Goal: Information Seeking & Learning: Find specific fact

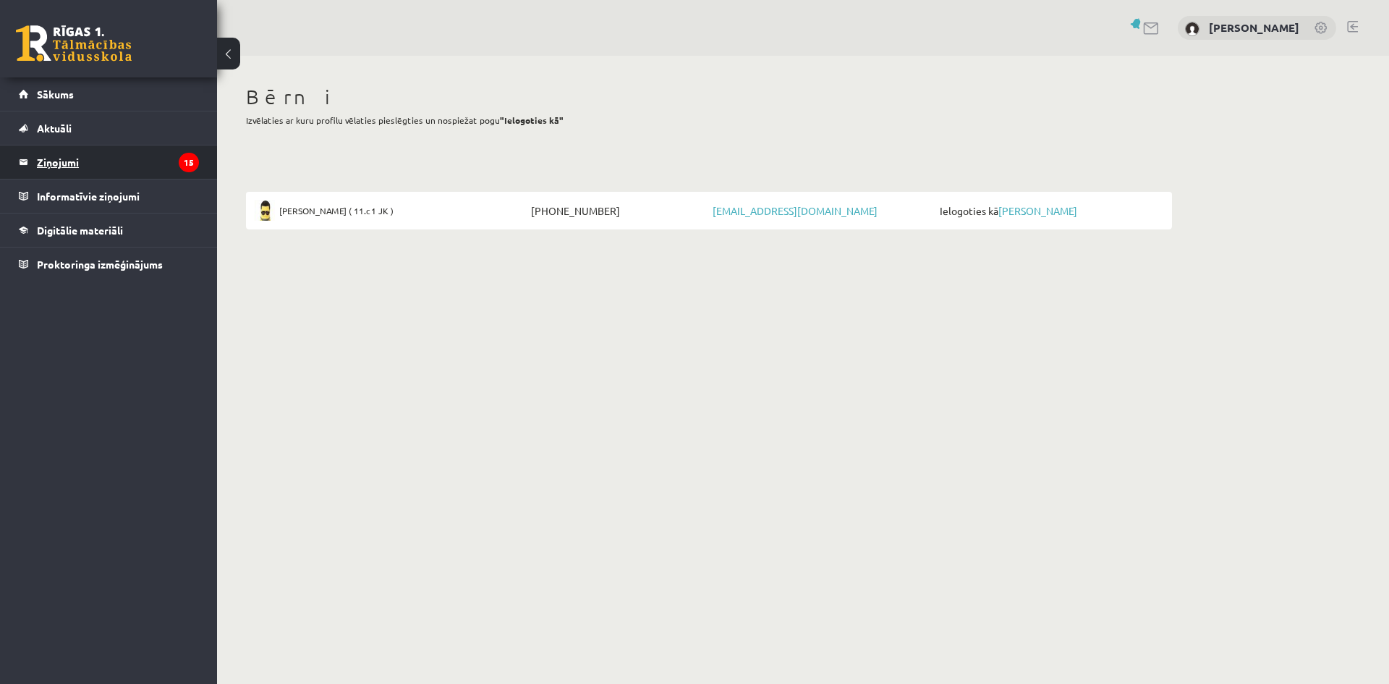
click at [145, 164] on legend "Ziņojumi 15" at bounding box center [118, 161] width 162 height 33
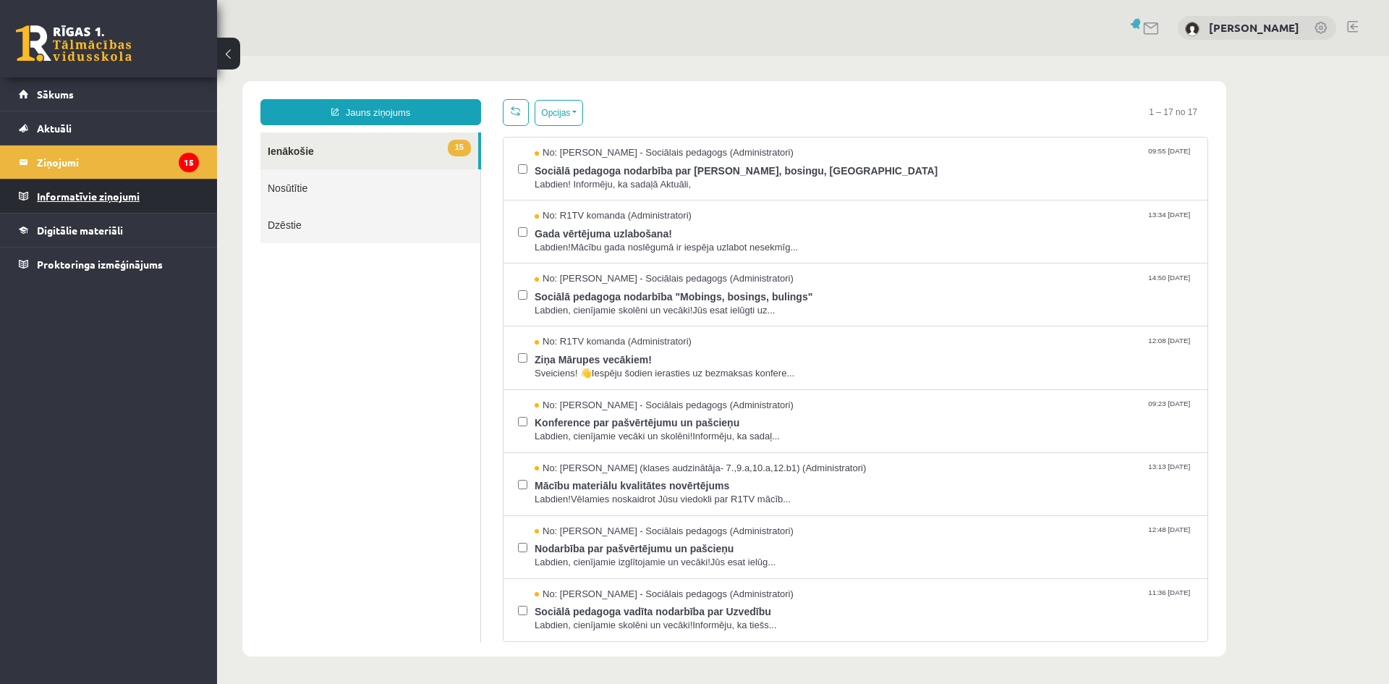
click at [93, 197] on legend "Informatīvie ziņojumi 0" at bounding box center [118, 195] width 162 height 33
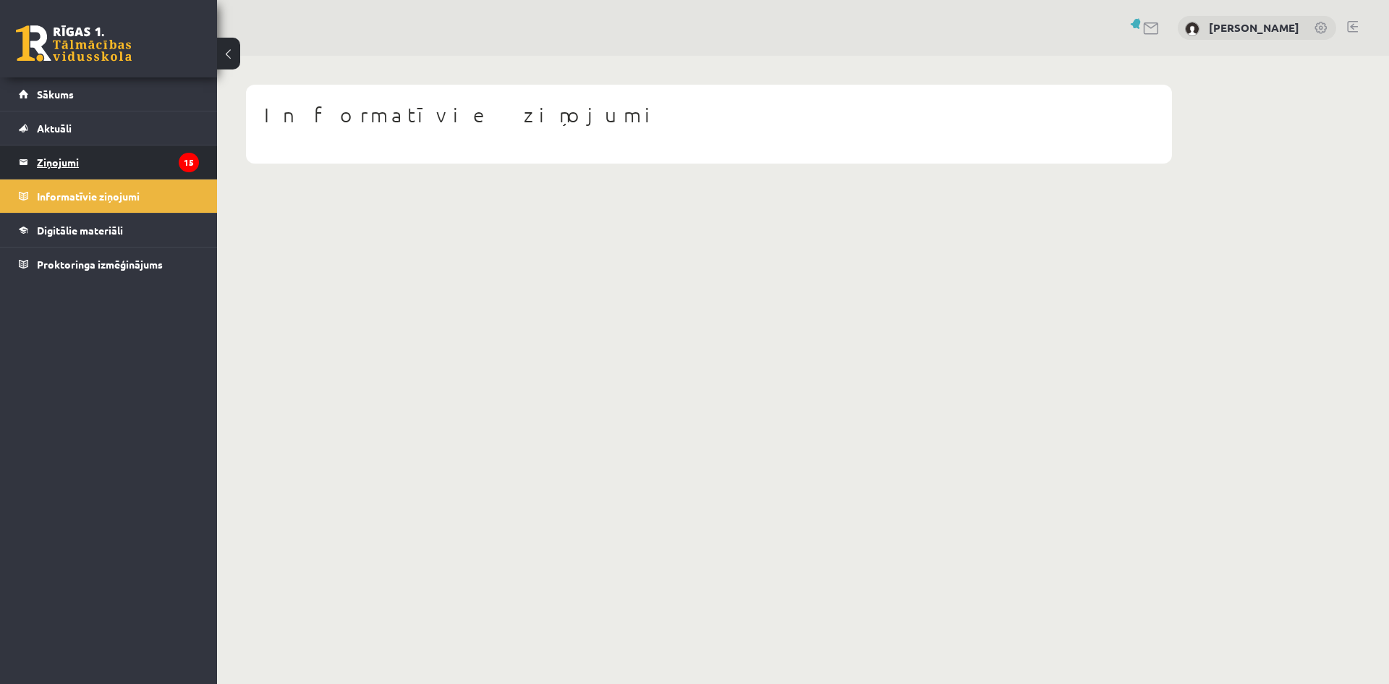
click at [103, 174] on legend "Ziņojumi 15" at bounding box center [118, 161] width 162 height 33
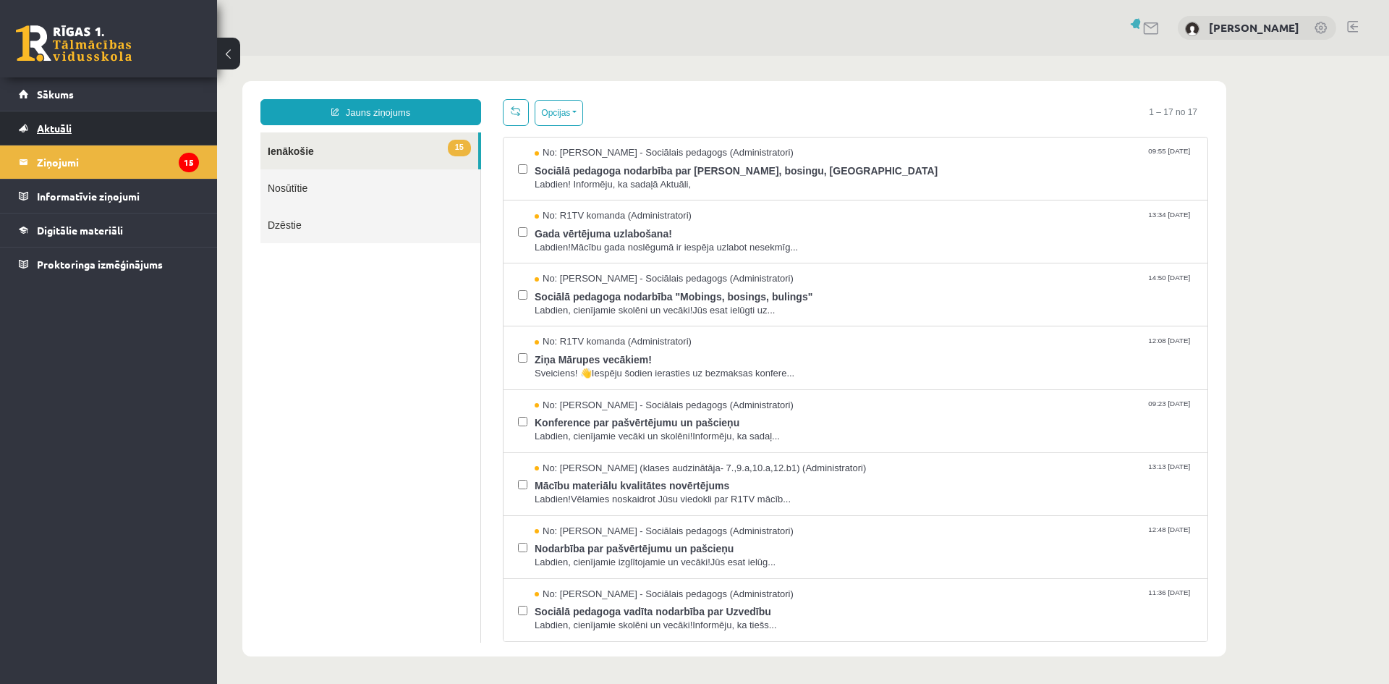
click at [106, 123] on link "Aktuāli" at bounding box center [109, 127] width 180 height 33
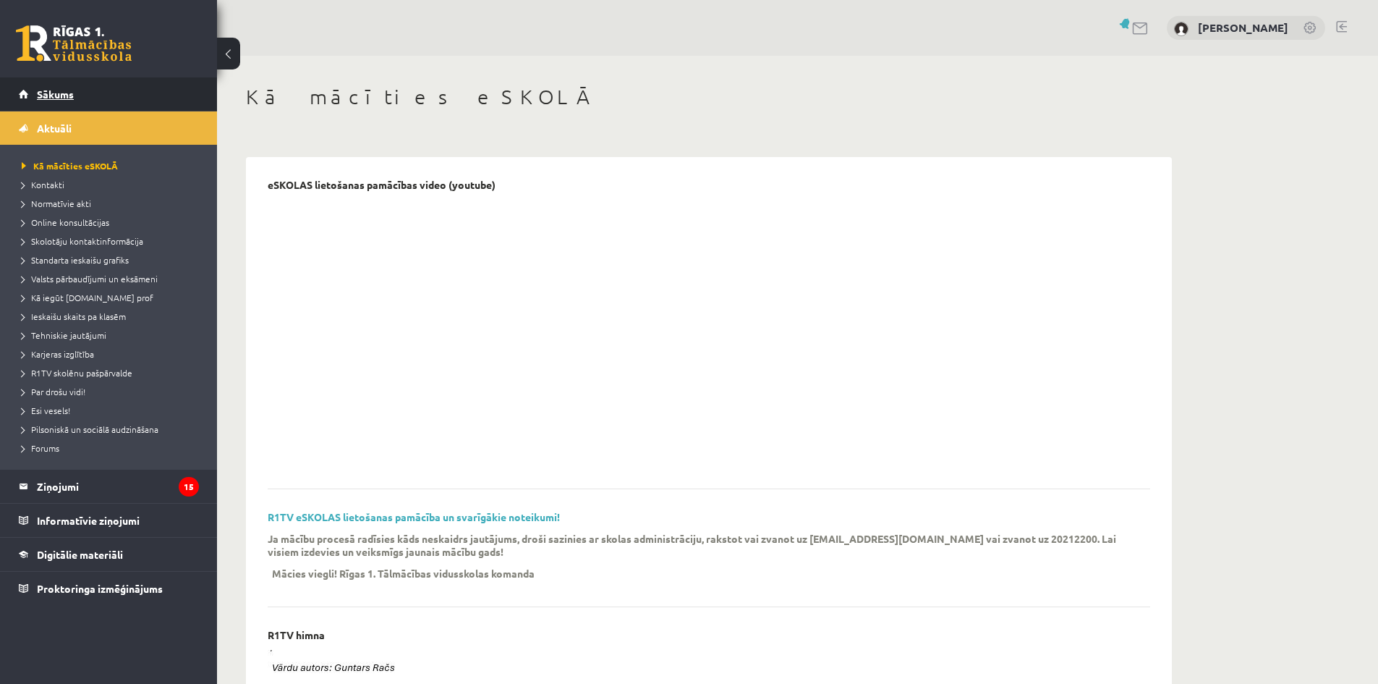
click at [81, 101] on link "Sākums" at bounding box center [109, 93] width 180 height 33
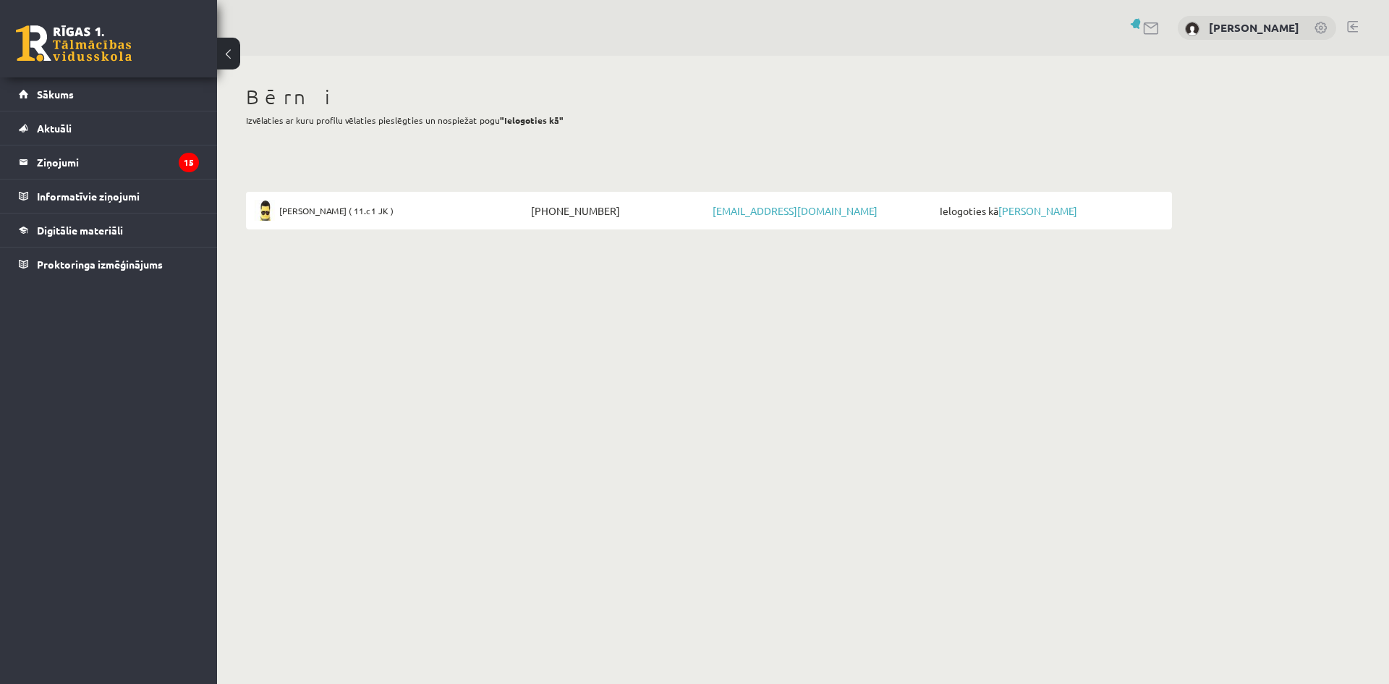
click at [340, 208] on span "[PERSON_NAME] ( 11.c1 JK )" at bounding box center [336, 210] width 114 height 20
click at [1324, 26] on link at bounding box center [1321, 29] width 14 height 14
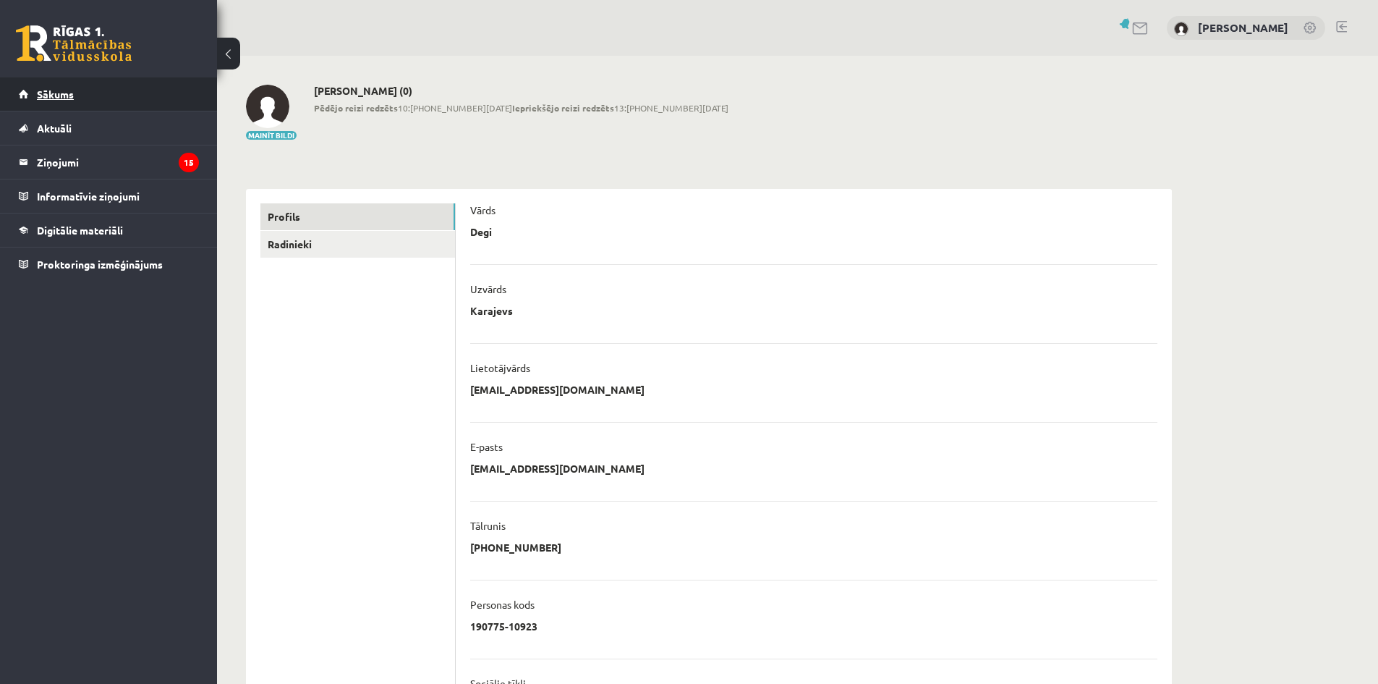
click at [56, 94] on span "Sākums" at bounding box center [55, 94] width 37 height 13
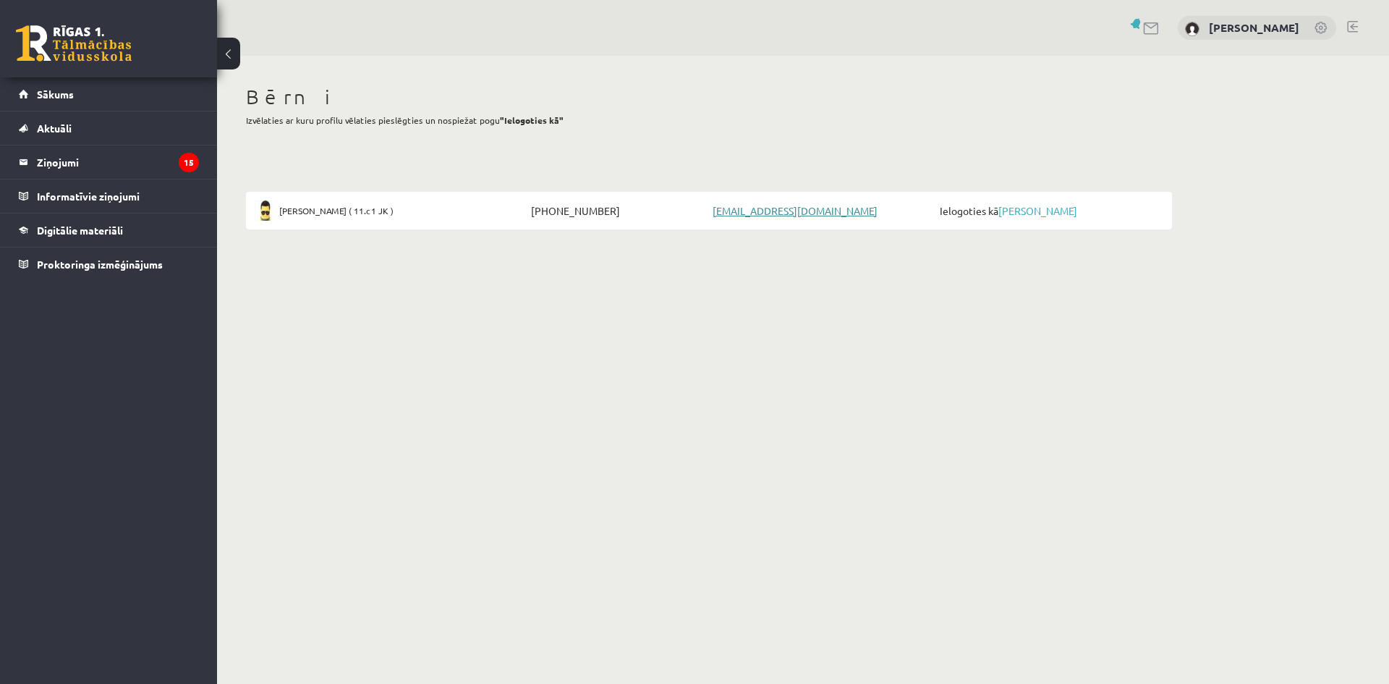
click at [770, 213] on link "[EMAIL_ADDRESS][DOMAIN_NAME]" at bounding box center [795, 210] width 165 height 13
click at [425, 105] on h1 "Bērni" at bounding box center [709, 97] width 926 height 25
click at [108, 270] on link "Proktoringa izmēģinājums" at bounding box center [109, 263] width 180 height 33
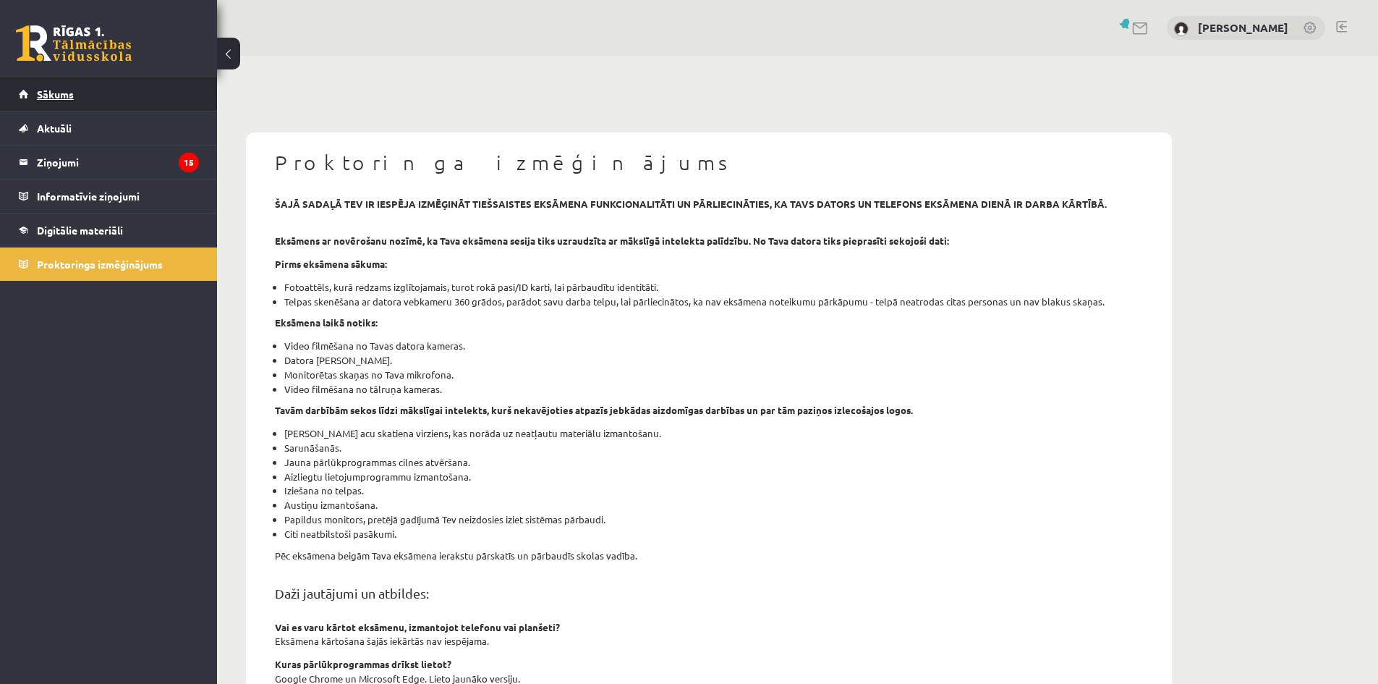
click at [96, 98] on link "Sākums" at bounding box center [109, 93] width 180 height 33
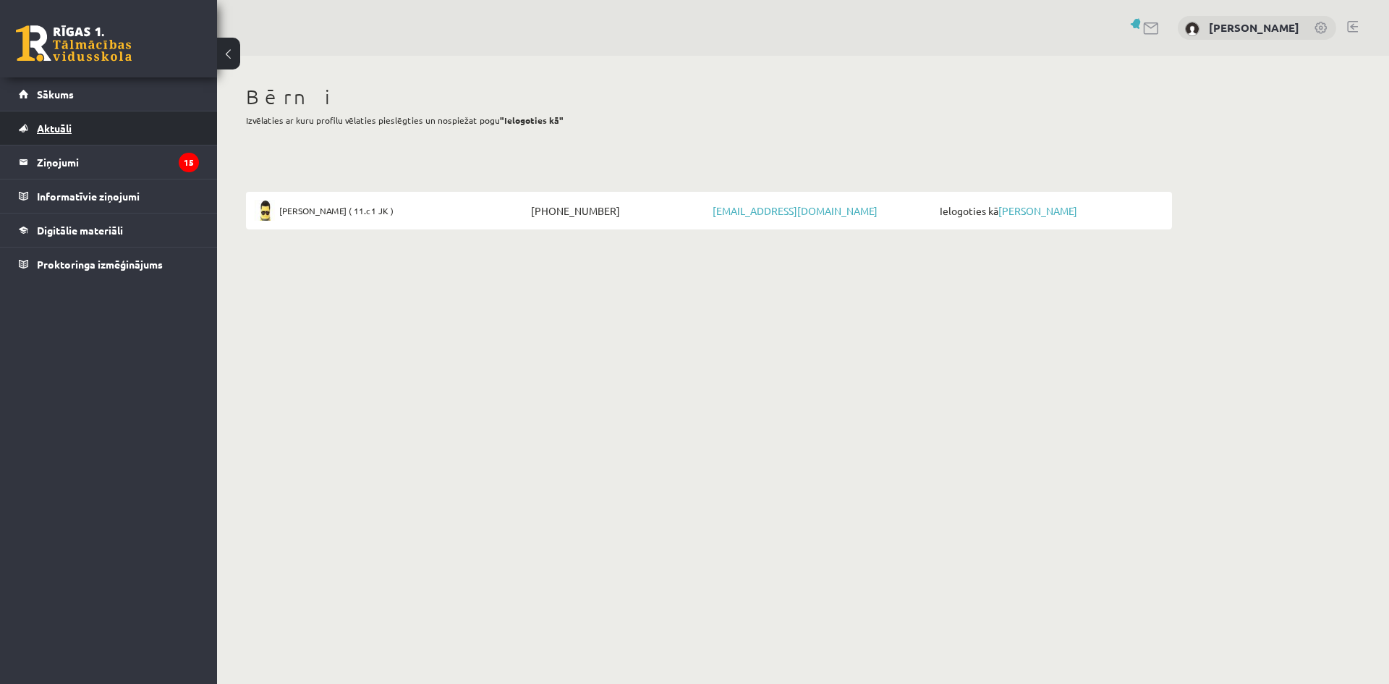
click at [71, 123] on span "Aktuāli" at bounding box center [54, 128] width 35 height 13
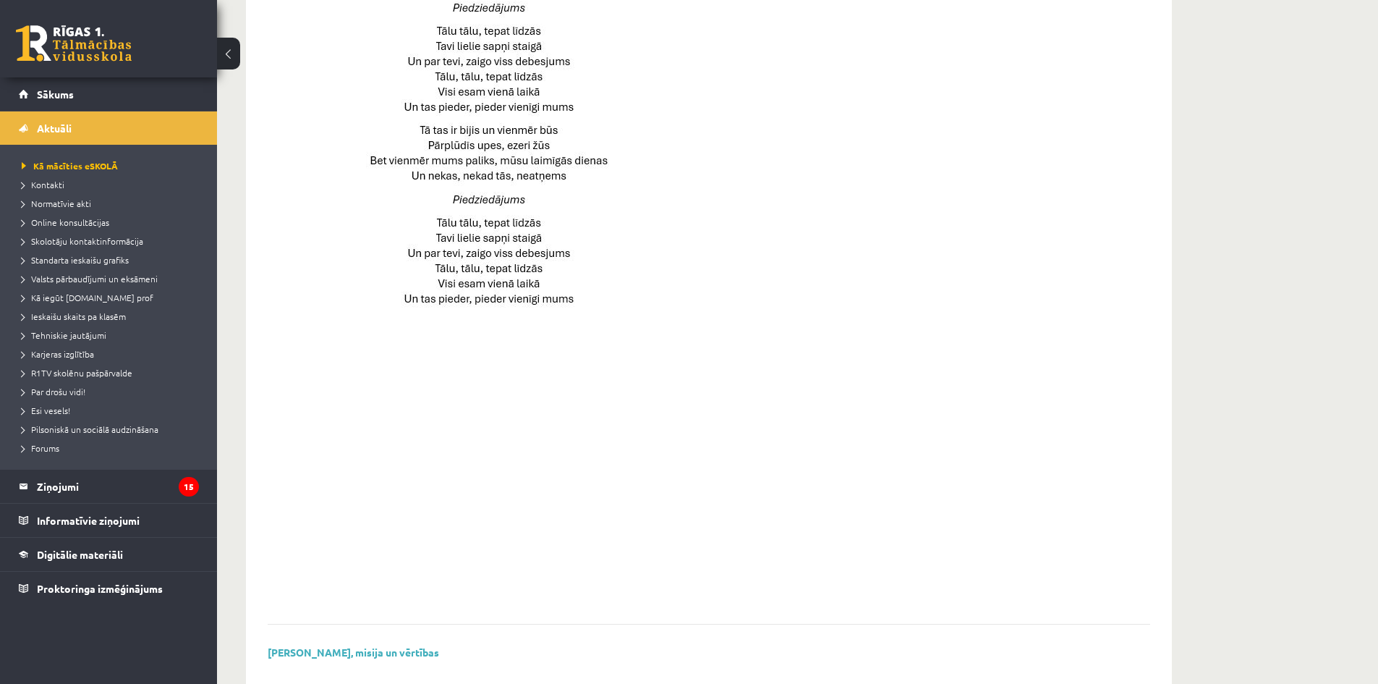
scroll to position [893, 0]
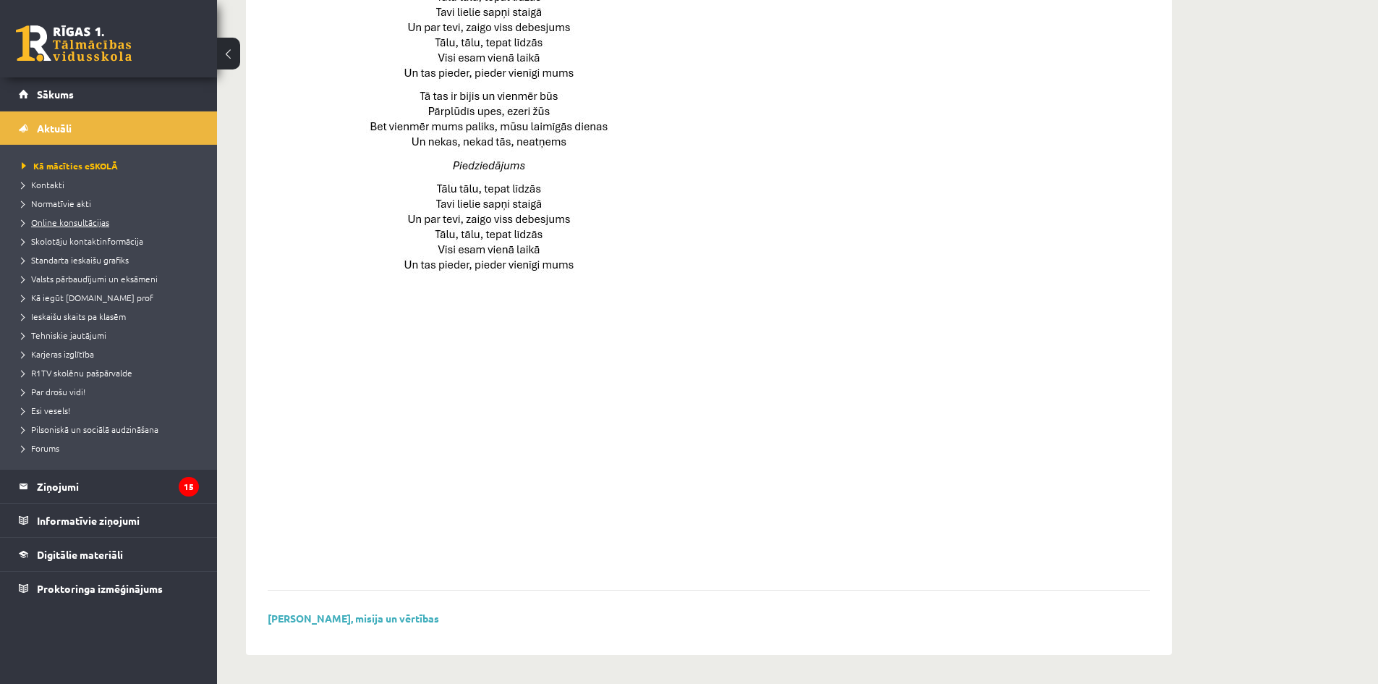
click at [89, 221] on span "Online konsultācijas" at bounding box center [66, 222] width 88 height 12
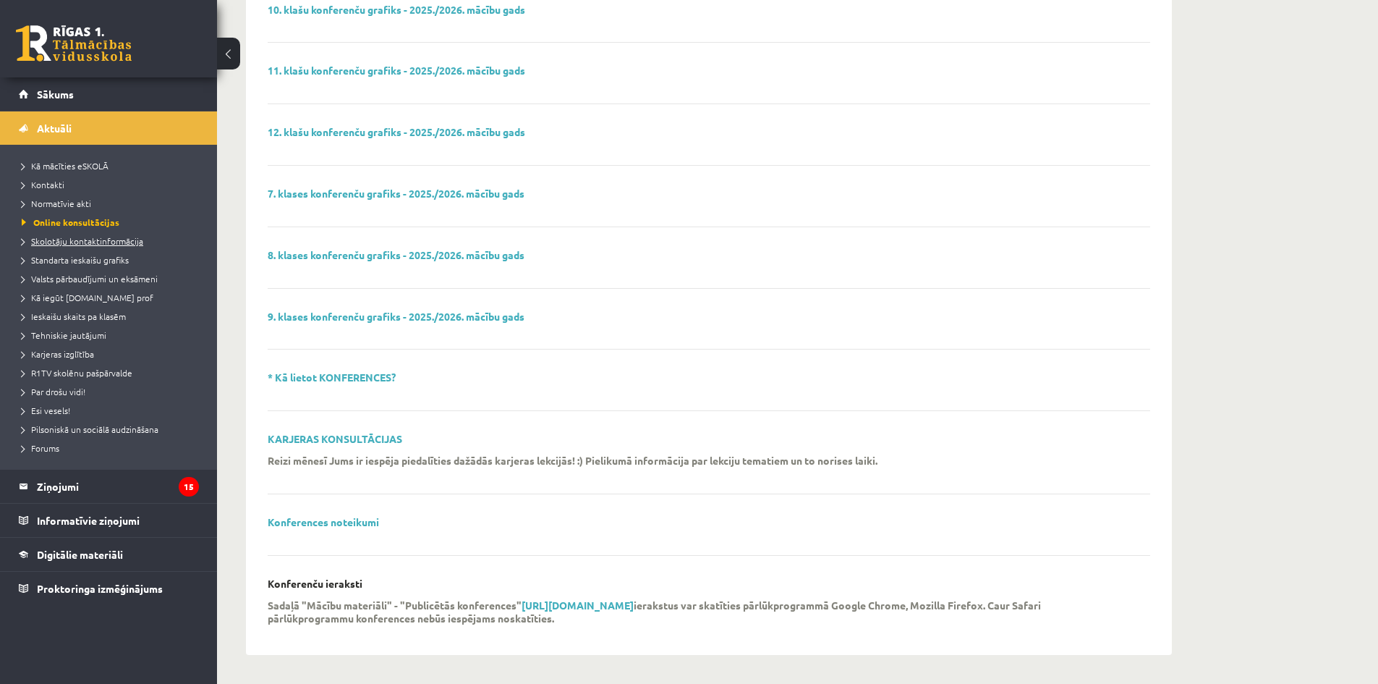
scroll to position [272, 0]
click at [90, 242] on span "Skolotāju kontaktinformācija" at bounding box center [83, 241] width 122 height 12
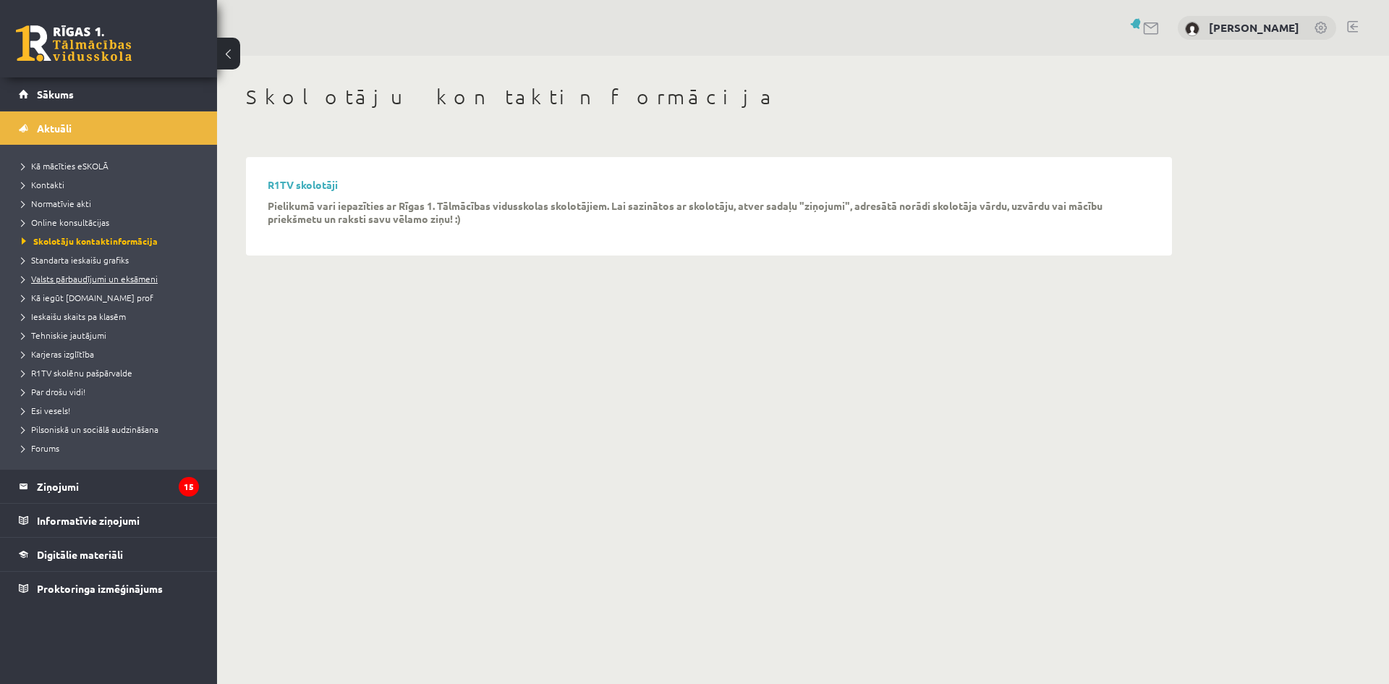
click at [88, 281] on span "Valsts pārbaudījumi un eksāmeni" at bounding box center [90, 279] width 136 height 12
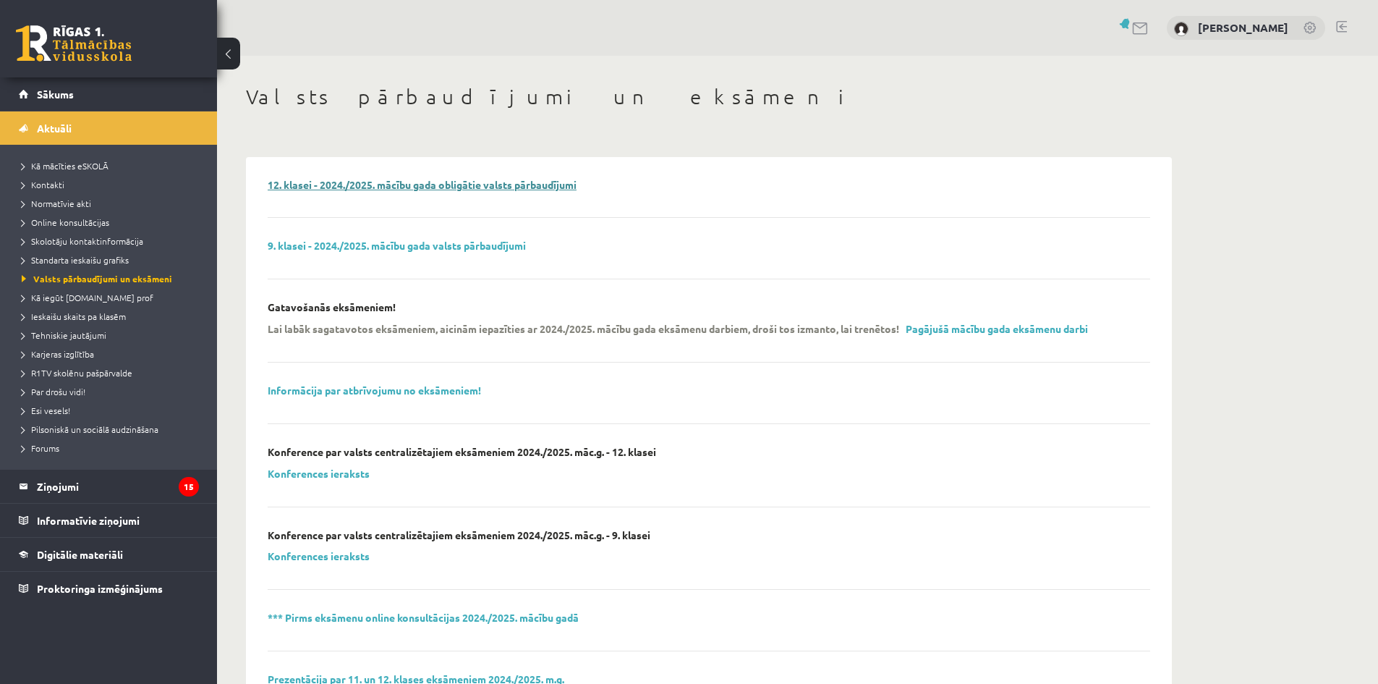
click at [436, 189] on link "12. klasei - 2024./2025. mācību gada obligātie valsts pārbaudījumi" at bounding box center [422, 184] width 309 height 13
